Goal: Check status: Check status

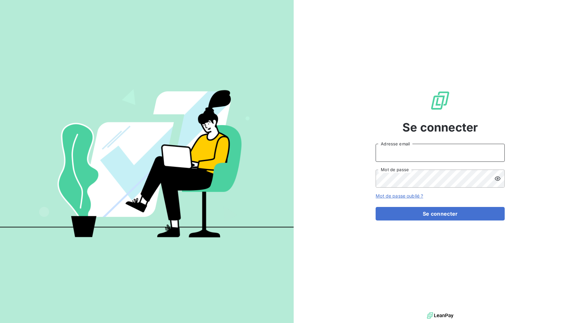
click at [396, 149] on input "Adresse email" at bounding box center [439, 153] width 129 height 18
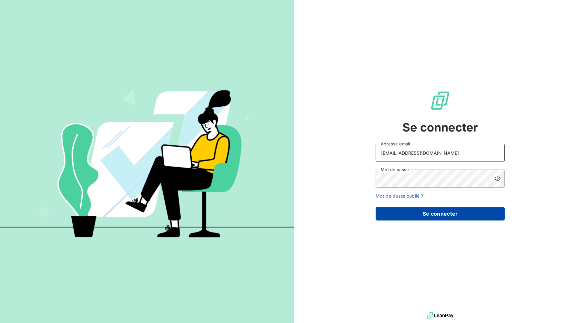
type input "sales@technicaviation.com"
click at [404, 212] on button "Se connecter" at bounding box center [439, 214] width 129 height 14
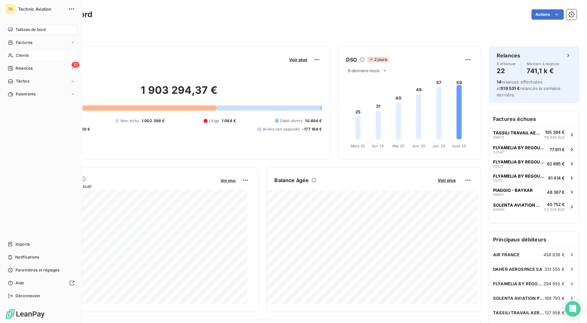
click at [25, 53] on span "Clients" at bounding box center [22, 56] width 13 height 6
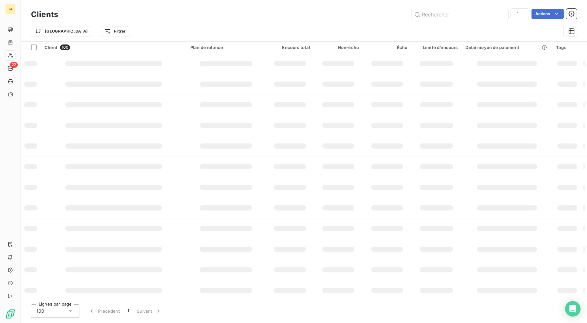
type input "solenta"
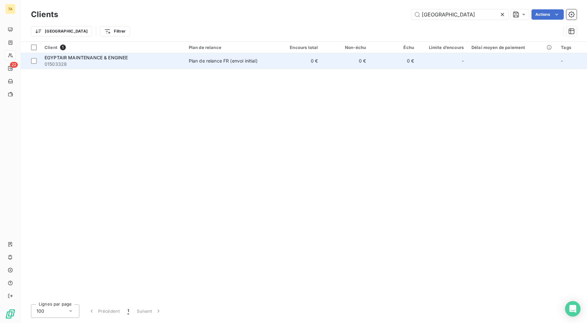
type input "[GEOGRAPHIC_DATA]"
click at [331, 64] on td "0 €" at bounding box center [346, 60] width 48 height 15
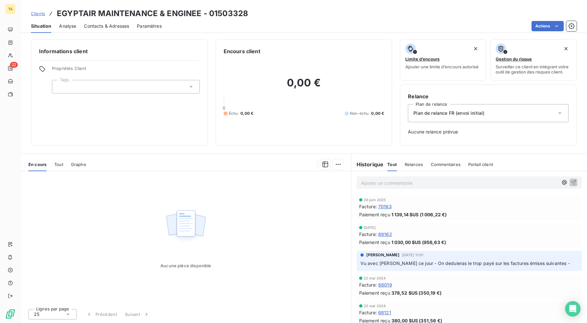
click at [399, 257] on span "[PERSON_NAME]" at bounding box center [382, 255] width 33 height 6
click at [398, 266] on span "Vu avec [PERSON_NAME] ce jour - On deduieras le trop payé sur les factures émis…" at bounding box center [464, 263] width 209 height 5
